Goal: Find specific page/section: Find specific page/section

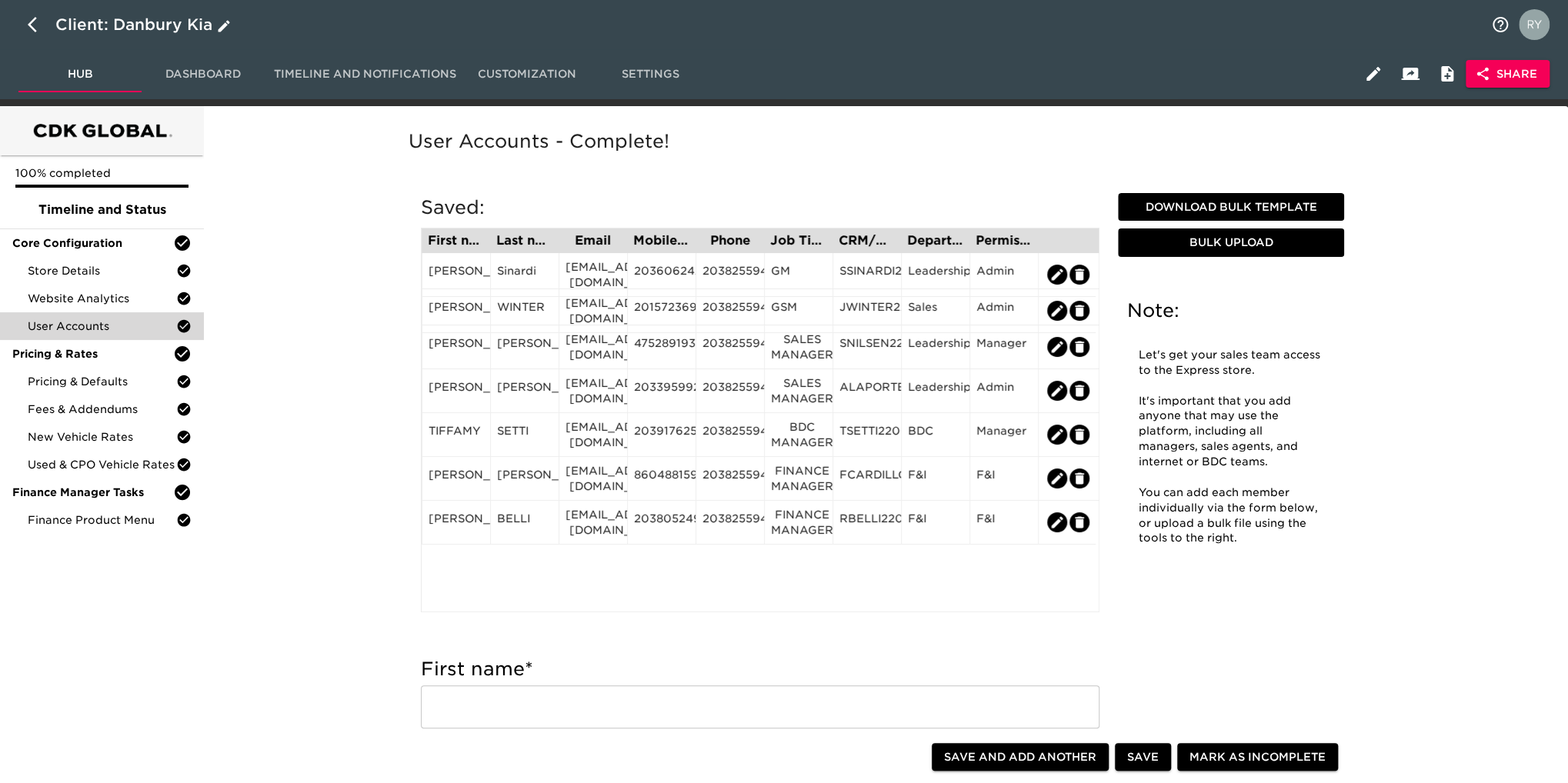
click at [31, 19] on icon "button" at bounding box center [36, 24] width 18 height 18
select select "10"
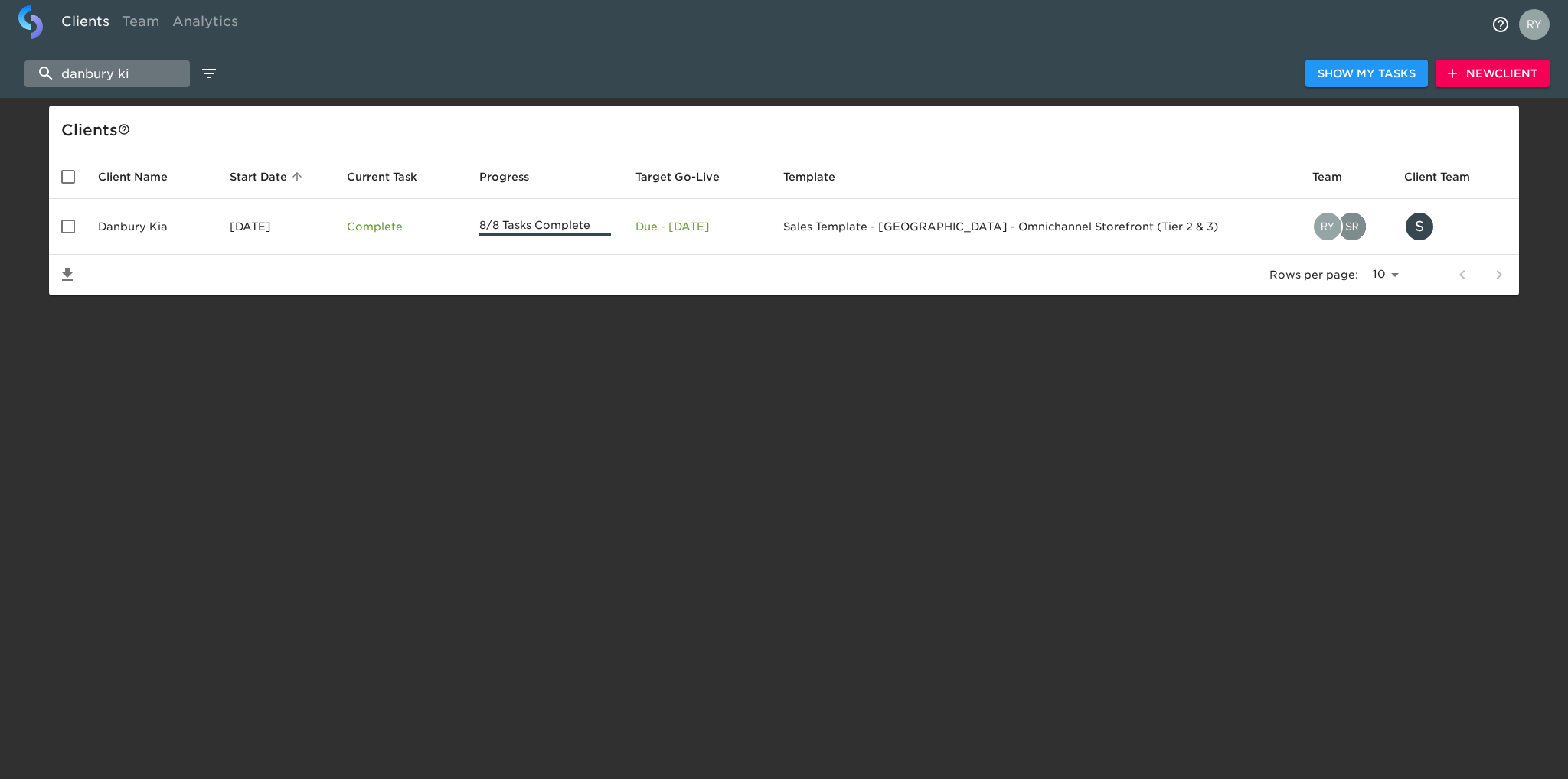
drag, startPoint x: 154, startPoint y: 75, endPoint x: 37, endPoint y: 80, distance: 117.1
click at [37, 80] on input "danbury ki" at bounding box center [107, 73] width 165 height 27
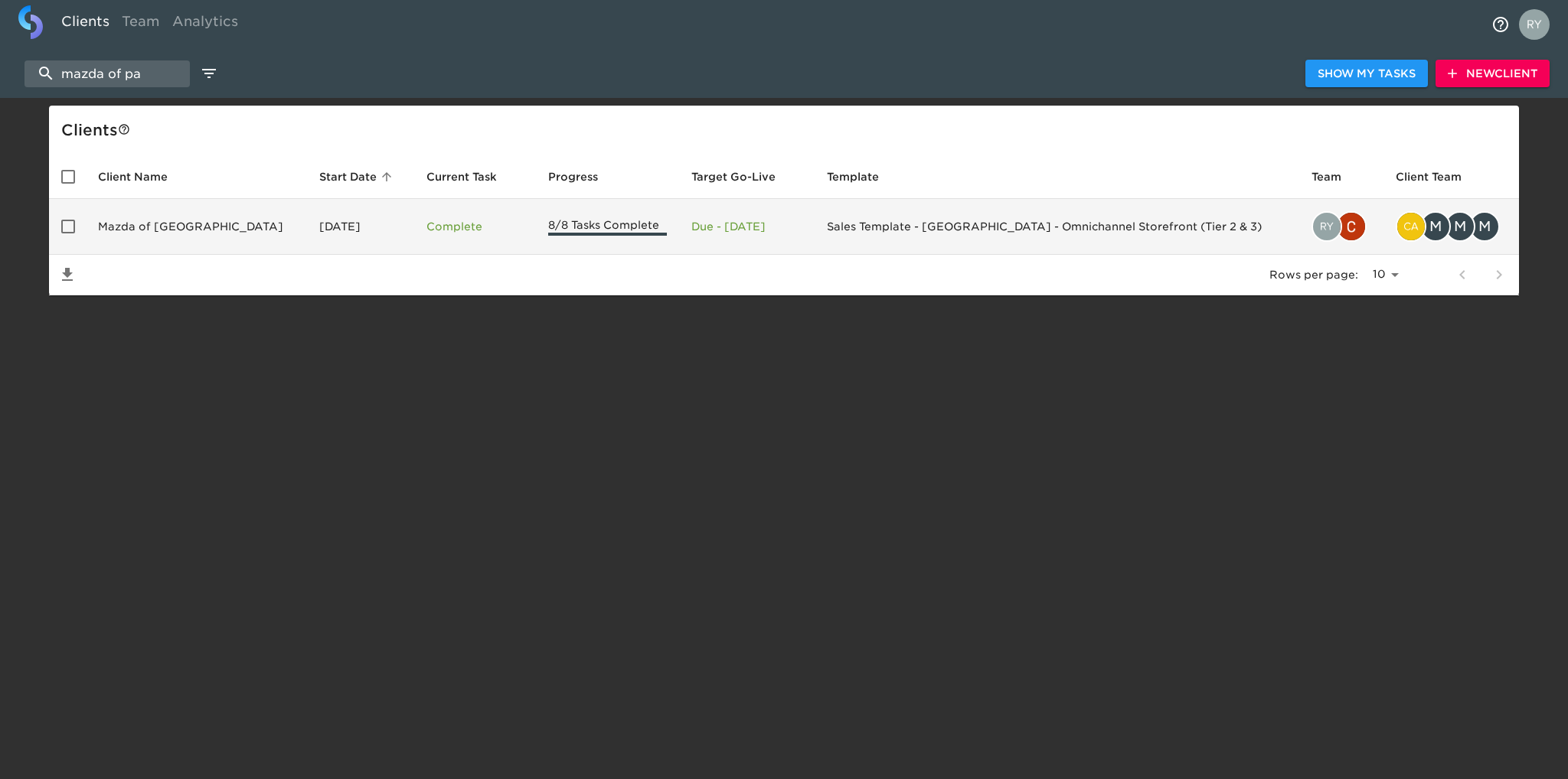
type input "mazda of pa"
click at [157, 233] on td "Mazda of [GEOGRAPHIC_DATA]" at bounding box center [196, 226] width 221 height 56
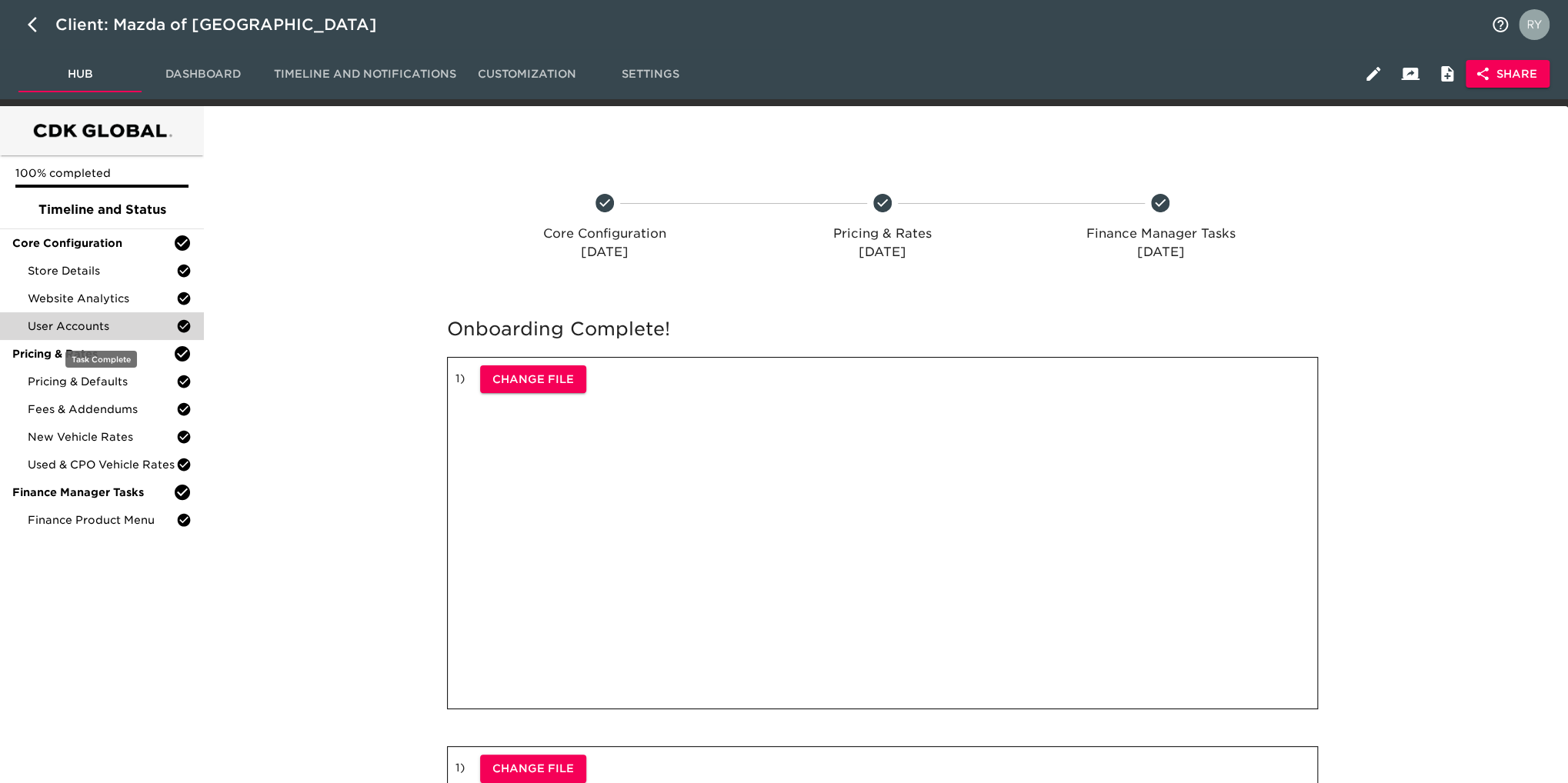
click at [31, 329] on span "User Accounts" at bounding box center [102, 326] width 149 height 16
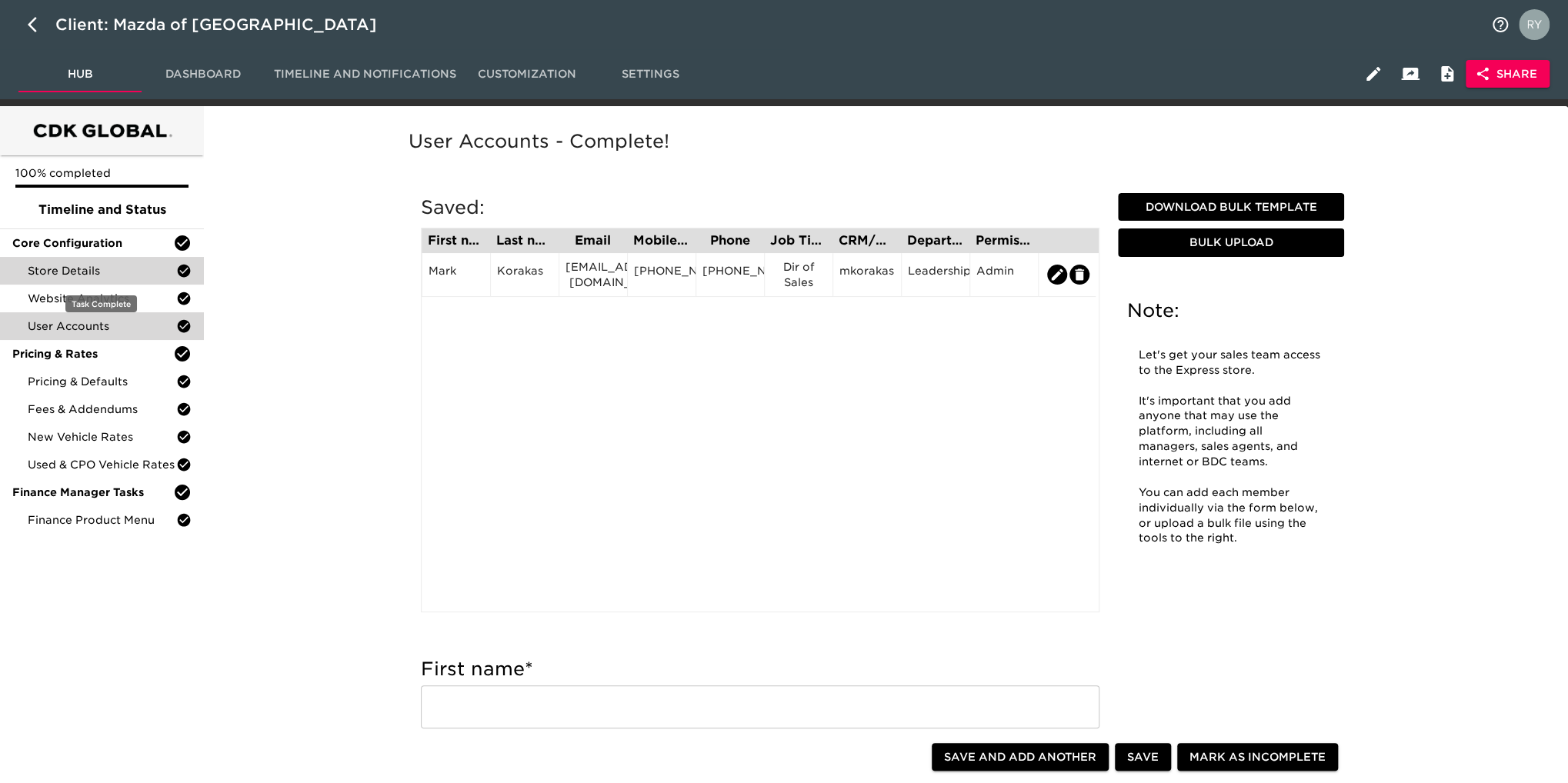
click at [80, 278] on span "Store Details" at bounding box center [102, 271] width 149 height 16
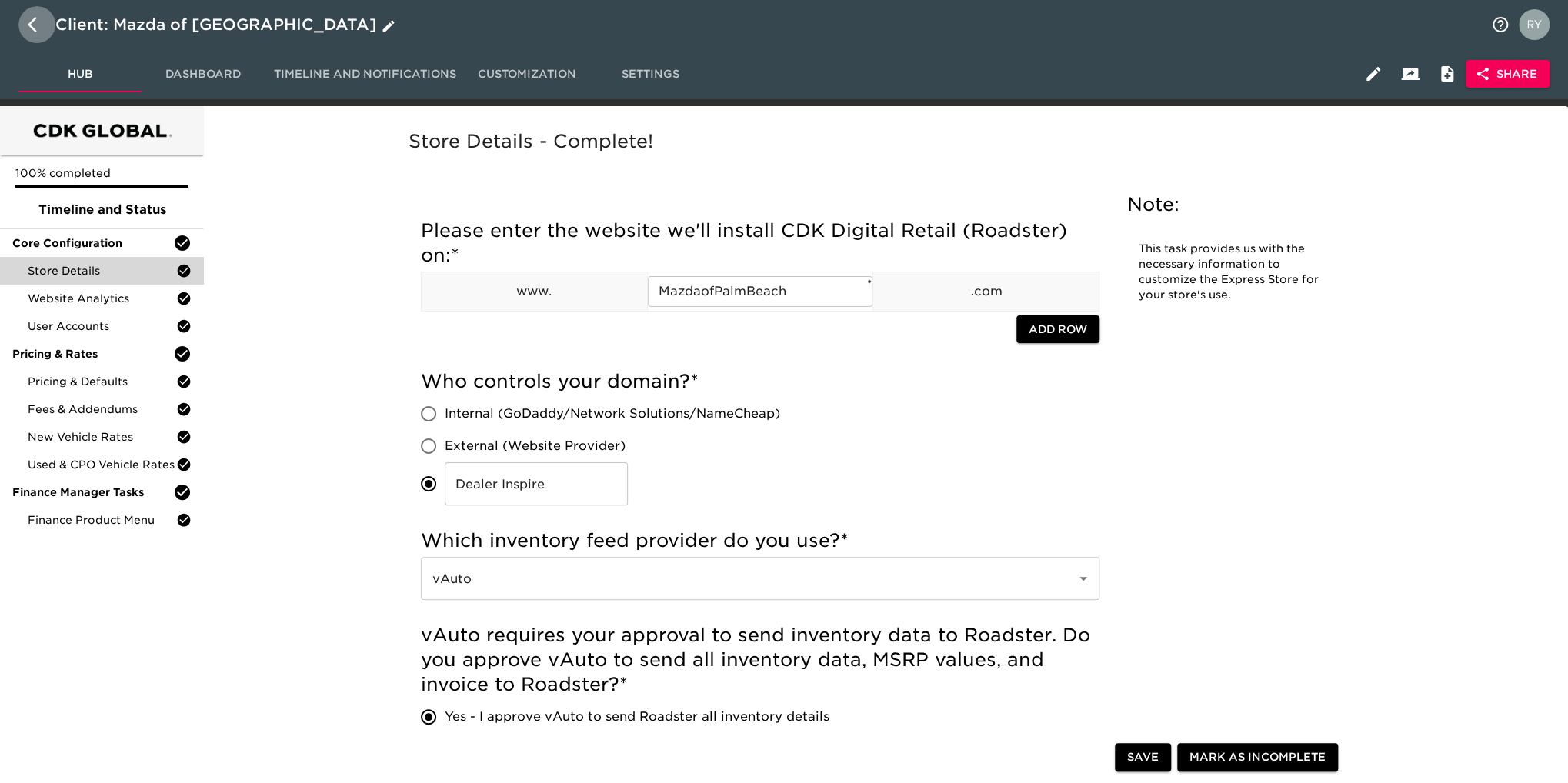
click at [31, 22] on icon "button" at bounding box center [36, 24] width 18 height 18
select select "10"
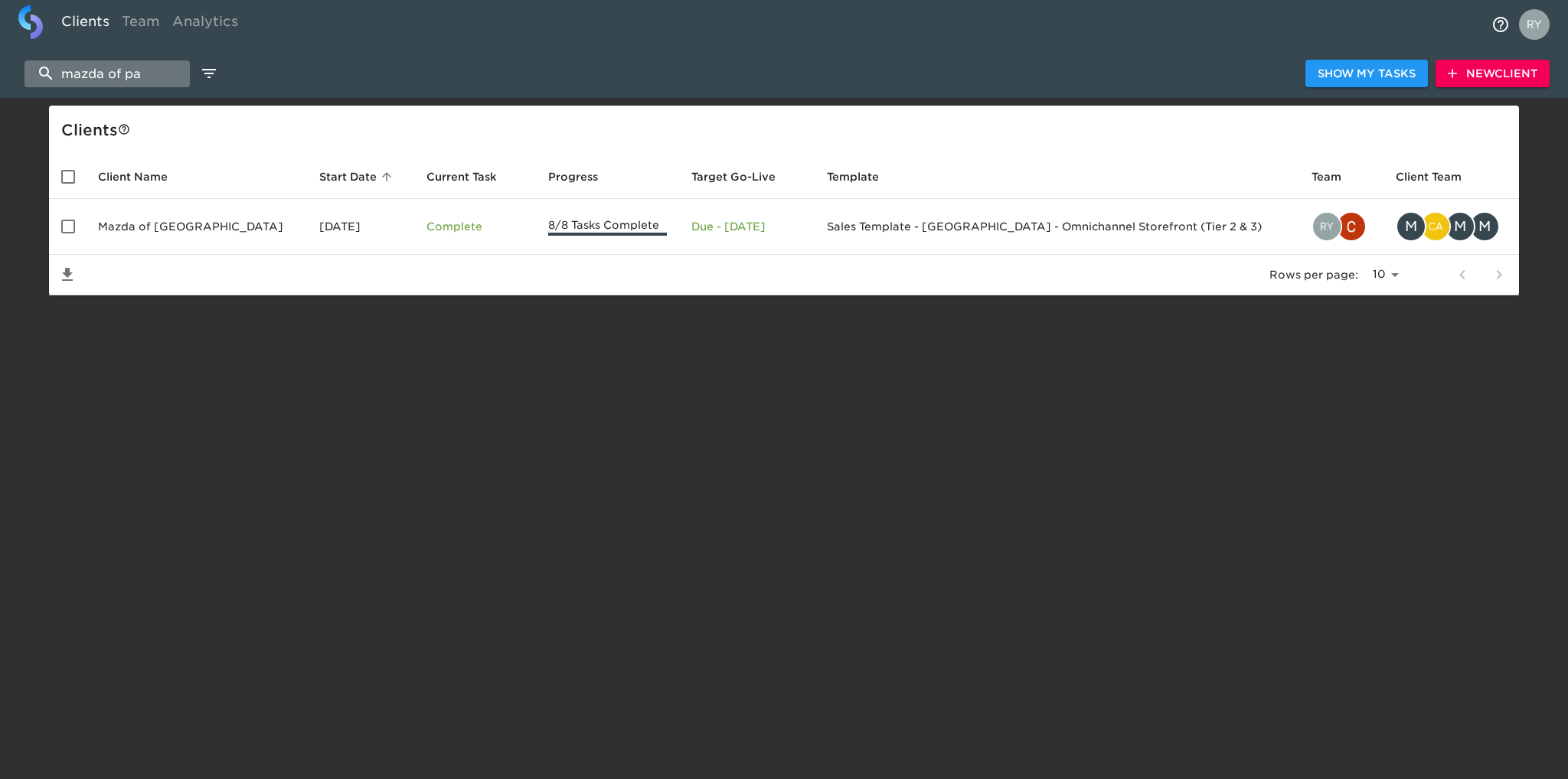
drag, startPoint x: 156, startPoint y: 75, endPoint x: 59, endPoint y: 83, distance: 97.3
click at [59, 83] on input "mazda of pa" at bounding box center [107, 73] width 165 height 27
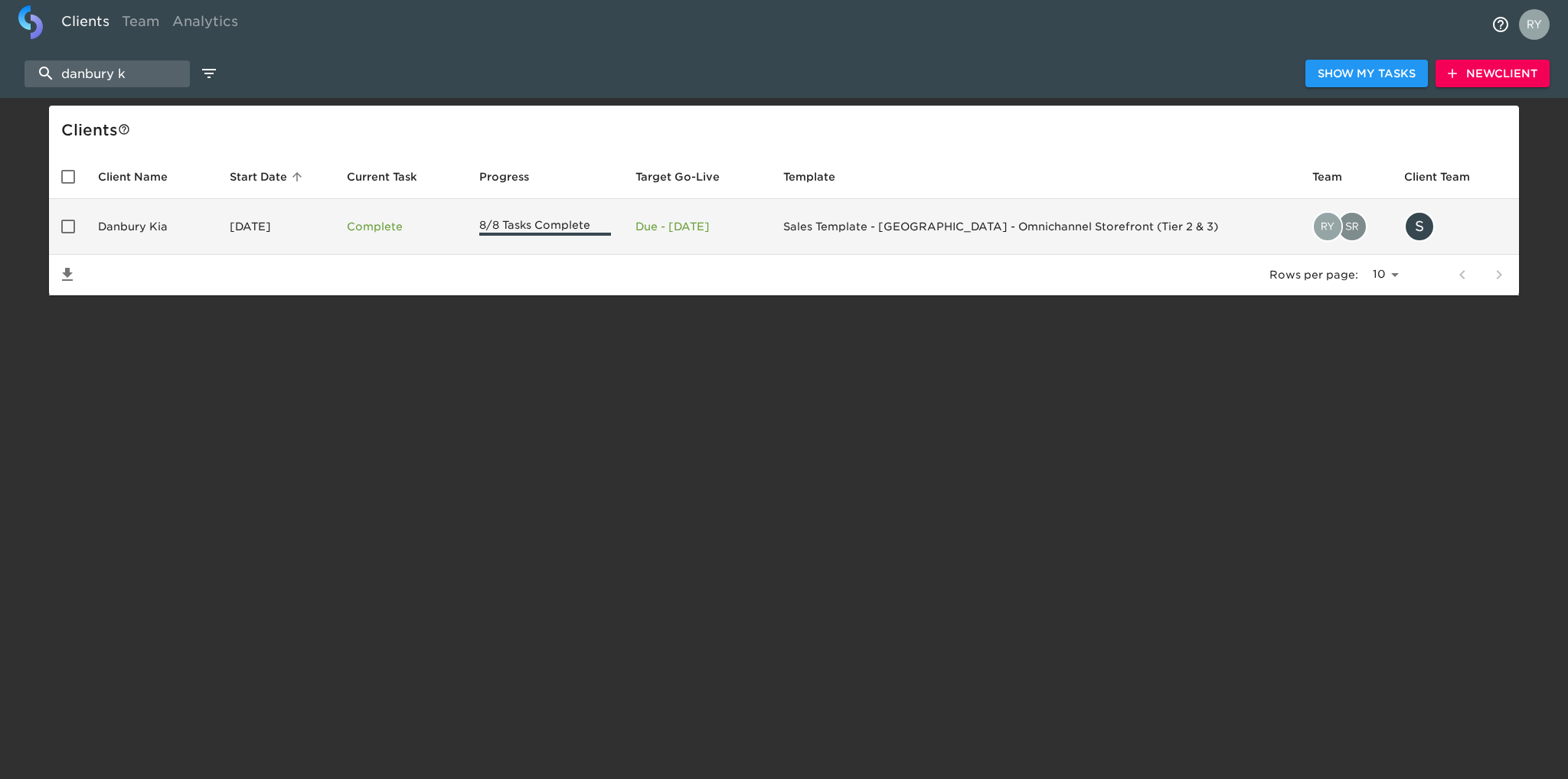
type input "danbury k"
click at [128, 219] on td "Danbury Kia" at bounding box center [152, 226] width 132 height 56
